Goal: Task Accomplishment & Management: Manage account settings

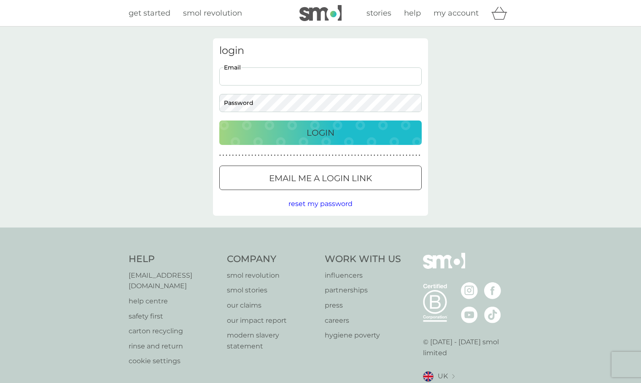
click at [280, 79] on input "Email" at bounding box center [320, 76] width 202 height 18
type input "[EMAIL_ADDRESS][DOMAIN_NAME]"
click at [313, 178] on div at bounding box center [320, 178] width 30 height 9
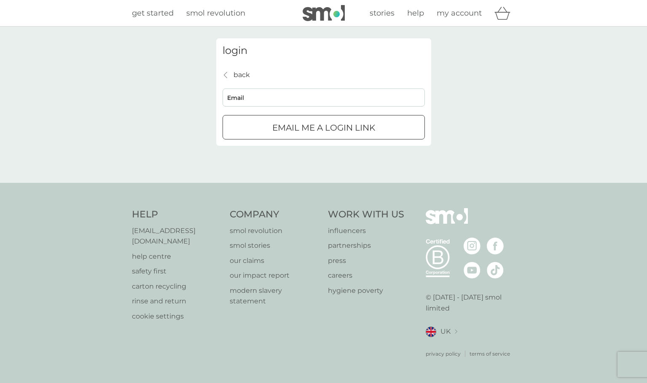
click at [300, 96] on input "Email" at bounding box center [324, 98] width 202 height 18
type input "[EMAIL_ADDRESS][DOMAIN_NAME]"
click at [315, 130] on div "submit" at bounding box center [324, 128] width 30 height 9
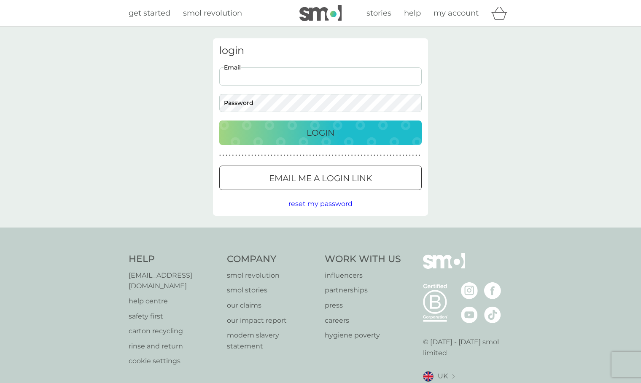
click at [239, 79] on input "Email" at bounding box center [320, 76] width 202 height 18
type input "[EMAIL_ADDRESS][DOMAIN_NAME]"
click at [219, 121] on button "Login" at bounding box center [320, 133] width 202 height 24
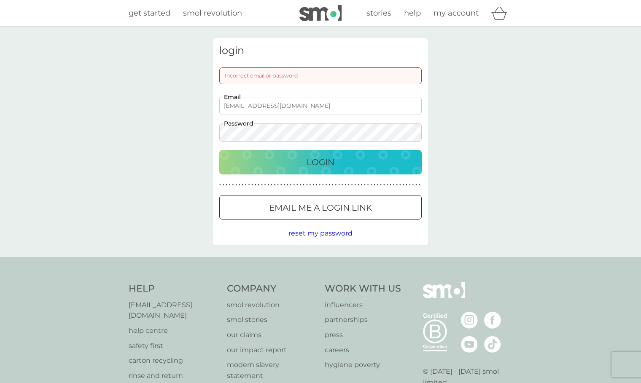
click at [219, 150] on button "Login" at bounding box center [320, 162] width 202 height 24
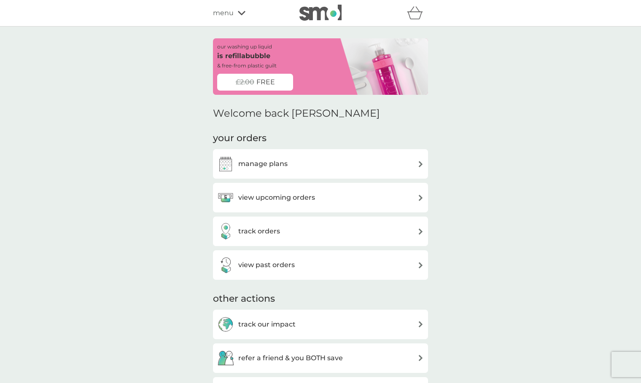
click at [295, 164] on div "manage plans" at bounding box center [320, 164] width 207 height 17
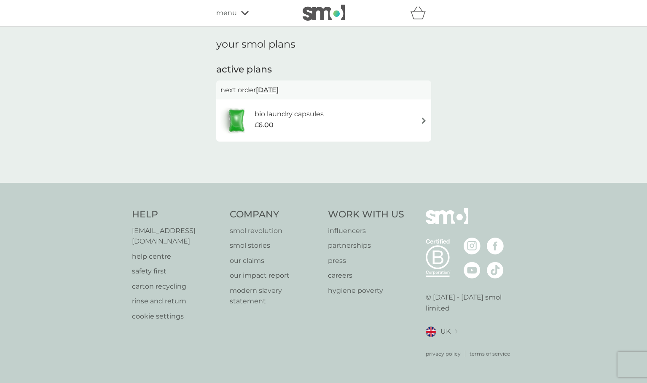
click at [342, 118] on div "bio laundry capsules £6.00" at bounding box center [323, 121] width 207 height 30
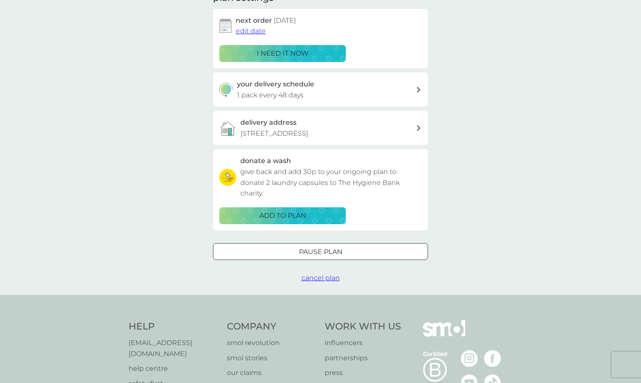
scroll to position [130, 0]
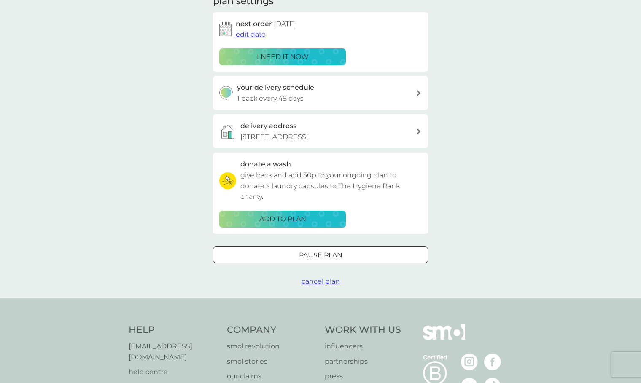
click at [304, 254] on p "Pause plan" at bounding box center [320, 255] width 43 height 11
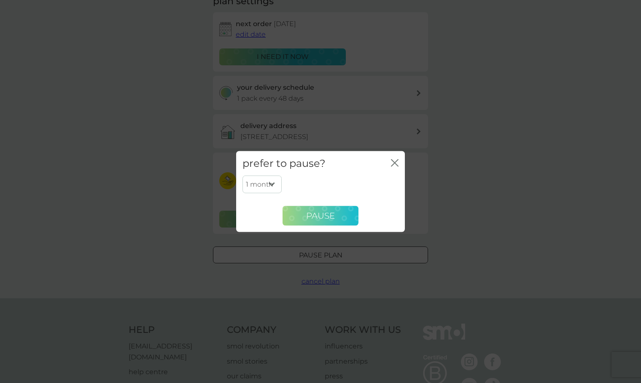
click at [321, 219] on span "Pause" at bounding box center [320, 216] width 29 height 10
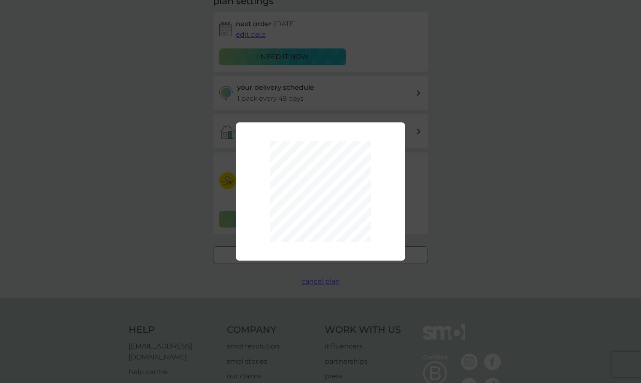
click at [490, 187] on div "1 month 2 months 3 months 4 months 5 months 6 months Pause" at bounding box center [320, 191] width 641 height 383
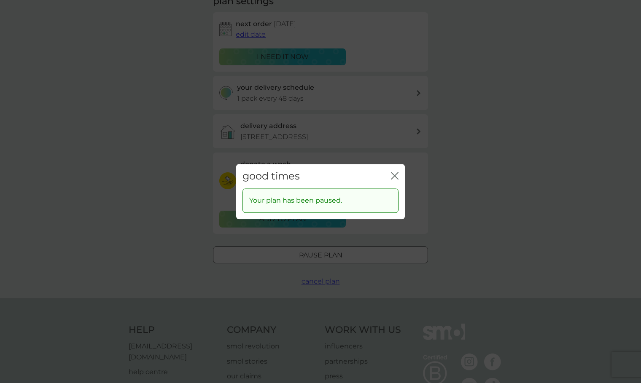
click at [393, 175] on icon "close" at bounding box center [395, 176] width 8 height 8
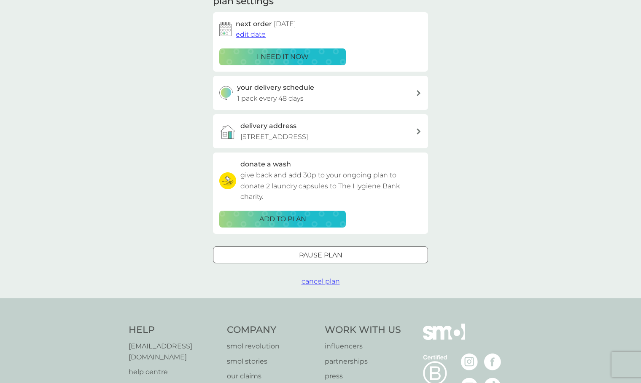
scroll to position [0, 0]
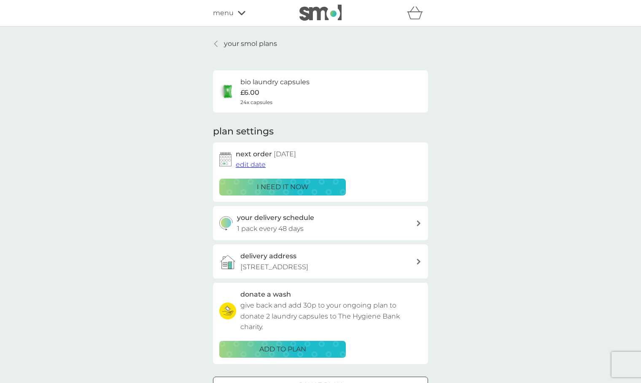
click at [227, 46] on p "your smol plans" at bounding box center [250, 43] width 53 height 11
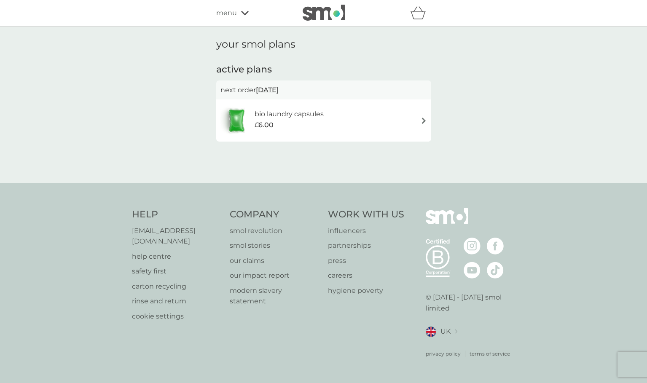
click at [292, 113] on h6 "bio laundry capsules" at bounding box center [289, 114] width 69 height 11
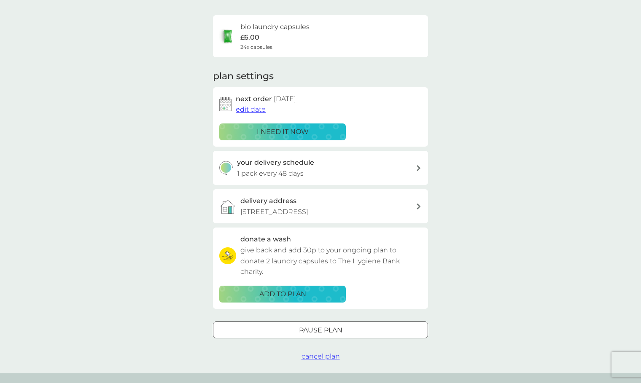
scroll to position [57, 0]
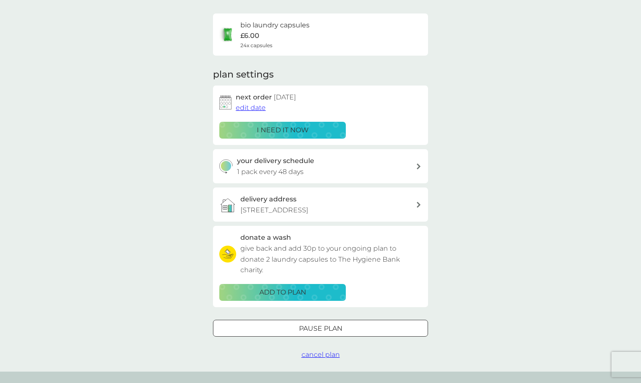
click at [311, 197] on div "delivery address Flat 4, 2 Ada Street, London, E8 4QU" at bounding box center [327, 204] width 175 height 21
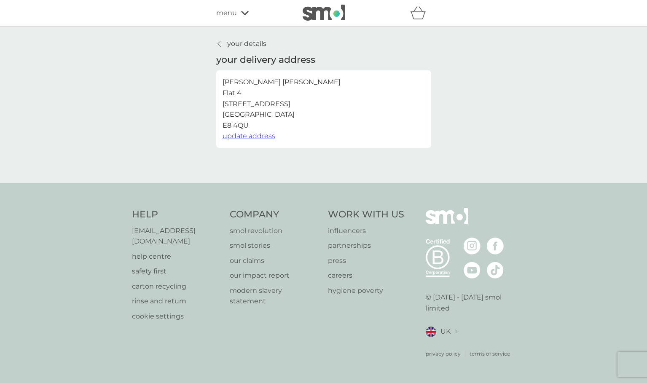
click at [254, 139] on span "update address" at bounding box center [249, 136] width 53 height 8
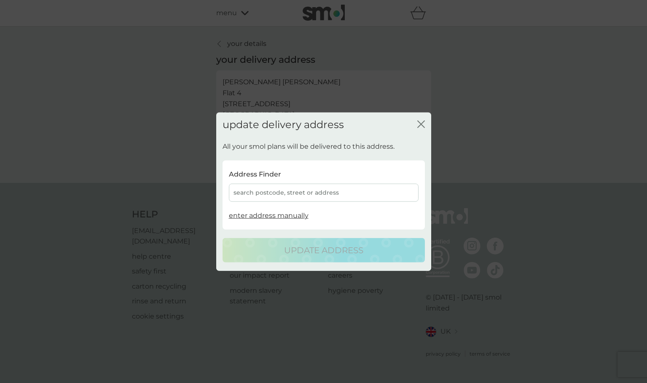
click at [292, 196] on div "search postcode, street or address" at bounding box center [324, 193] width 190 height 18
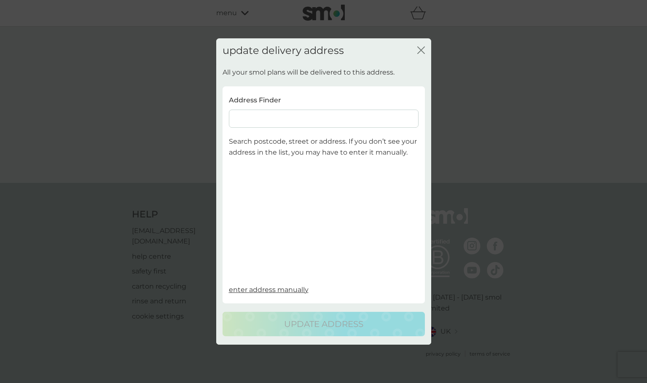
click at [270, 120] on input at bounding box center [324, 119] width 190 height 18
click at [269, 120] on input at bounding box center [324, 119] width 190 height 18
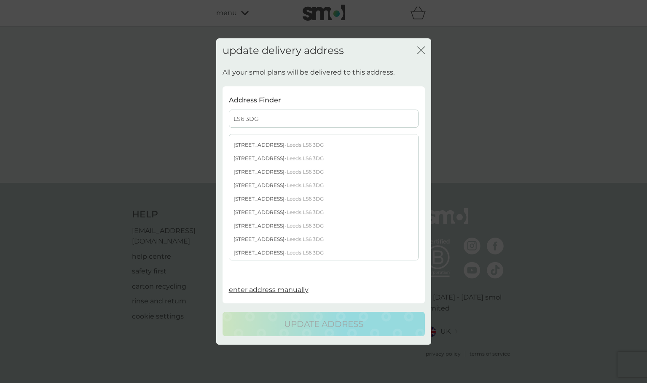
scroll to position [11, 0]
type input "LS6 3DG"
click at [265, 224] on div "8 Broomfield Place - Leeds LS6 3DG" at bounding box center [323, 224] width 189 height 13
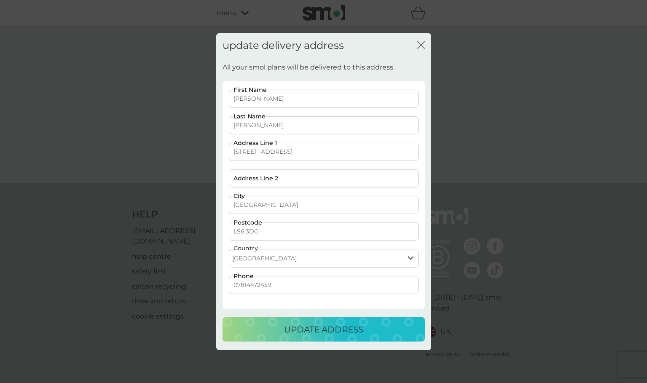
click at [315, 331] on p "update address" at bounding box center [323, 329] width 79 height 13
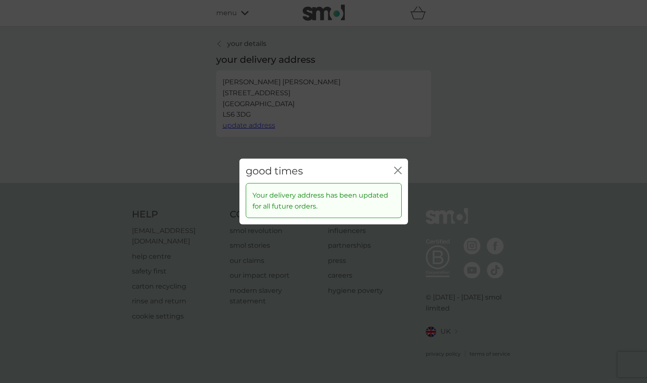
click at [401, 167] on icon "close" at bounding box center [399, 170] width 3 height 7
